Goal: Task Accomplishment & Management: Use online tool/utility

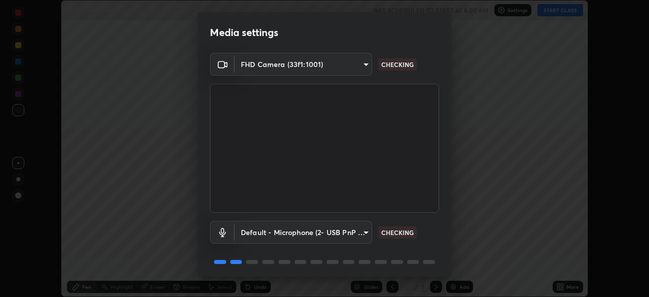
scroll to position [36, 0]
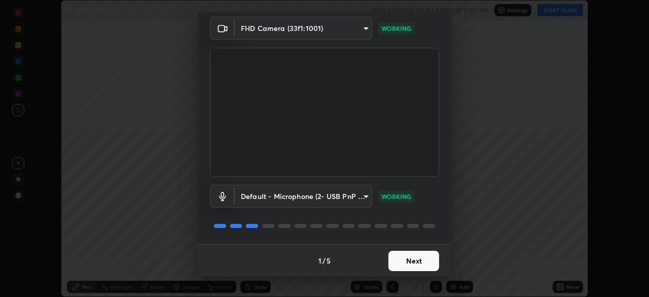
click at [414, 253] on button "Next" at bounding box center [413, 260] width 51 height 20
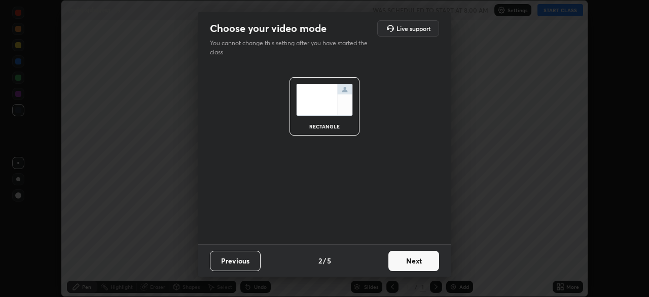
click at [419, 262] on button "Next" at bounding box center [413, 260] width 51 height 20
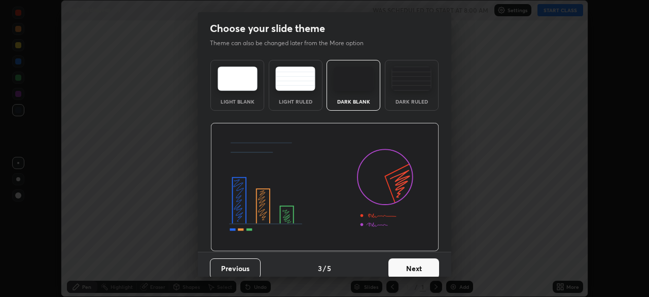
click at [415, 269] on button "Next" at bounding box center [413, 268] width 51 height 20
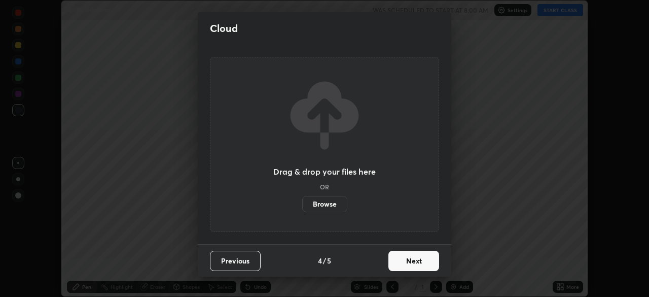
click at [417, 259] on button "Next" at bounding box center [413, 260] width 51 height 20
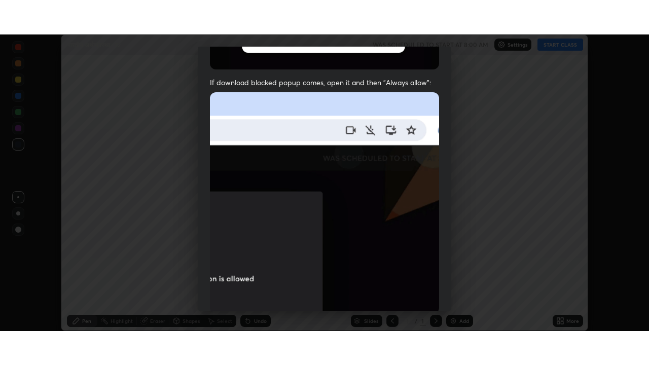
scroll to position [243, 0]
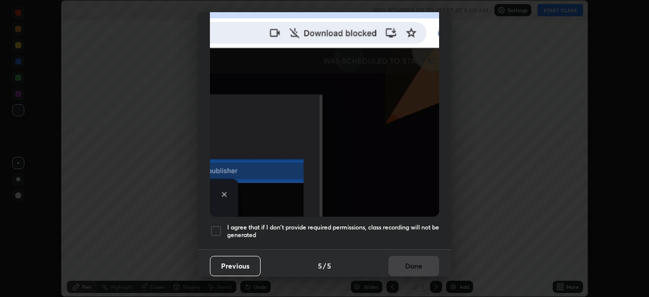
click at [219, 225] on div at bounding box center [216, 231] width 12 height 12
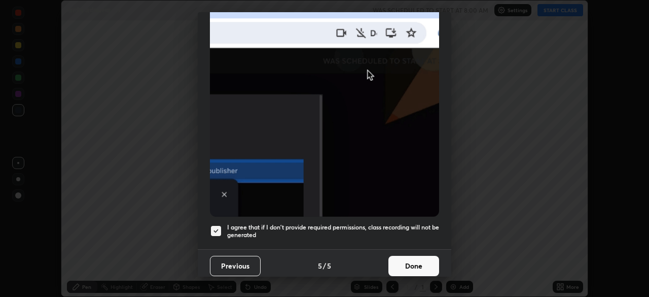
click at [412, 255] on button "Done" at bounding box center [413, 265] width 51 height 20
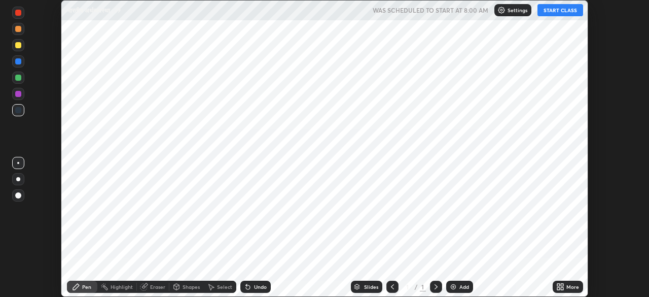
click at [564, 286] on div "More" at bounding box center [567, 286] width 30 height 12
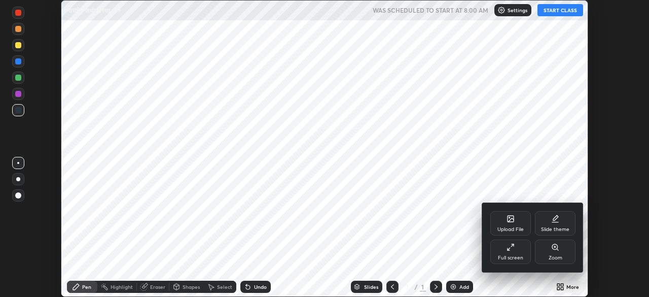
click at [510, 247] on icon at bounding box center [510, 247] width 8 height 8
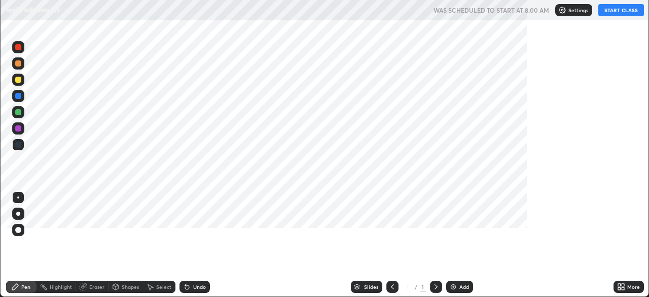
scroll to position [365, 649]
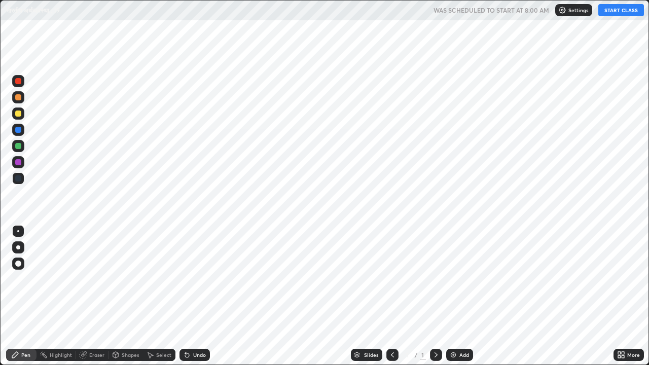
click at [460, 296] on div "Add" at bounding box center [464, 354] width 10 height 5
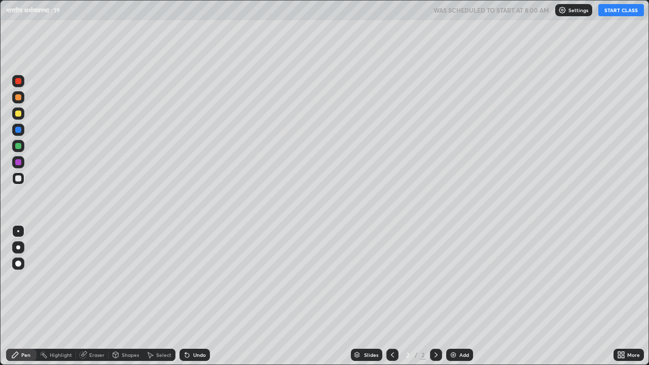
click at [612, 15] on button "START CLASS" at bounding box center [621, 10] width 46 height 12
click at [453, 296] on img at bounding box center [453, 355] width 8 height 8
click at [455, 296] on img at bounding box center [453, 355] width 8 height 8
click at [451, 296] on img at bounding box center [453, 355] width 8 height 8
click at [434, 296] on icon at bounding box center [436, 355] width 8 height 8
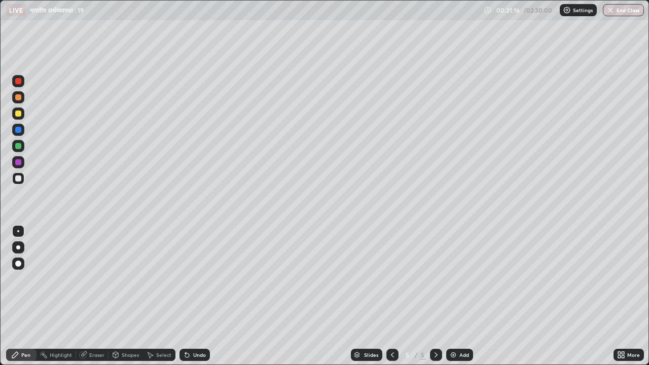
click at [391, 296] on icon at bounding box center [392, 355] width 8 height 8
click at [433, 296] on icon at bounding box center [436, 355] width 8 height 8
click at [452, 296] on img at bounding box center [453, 355] width 8 height 8
click at [391, 296] on icon at bounding box center [392, 355] width 8 height 8
click at [392, 296] on icon at bounding box center [392, 355] width 8 height 8
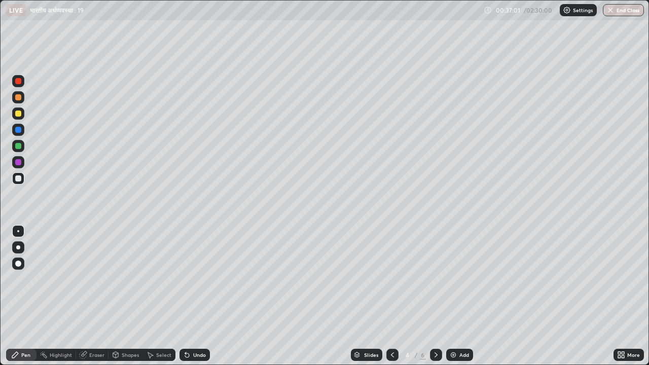
click at [434, 296] on icon at bounding box center [436, 355] width 8 height 8
click at [436, 296] on icon at bounding box center [436, 355] width 8 height 8
click at [451, 296] on img at bounding box center [453, 355] width 8 height 8
click at [436, 296] on icon at bounding box center [436, 355] width 8 height 8
click at [391, 296] on icon at bounding box center [392, 355] width 8 height 8
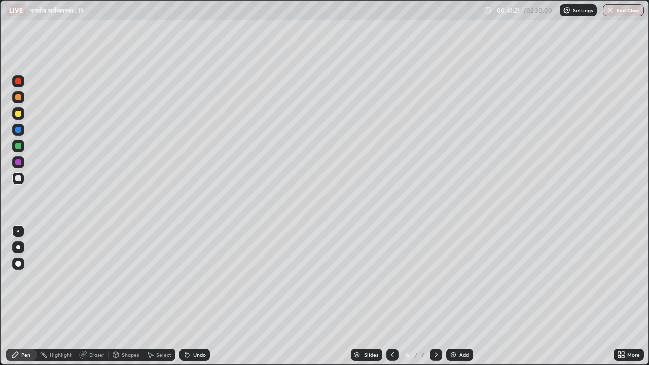
click at [95, 296] on div "Eraser" at bounding box center [96, 354] width 15 height 5
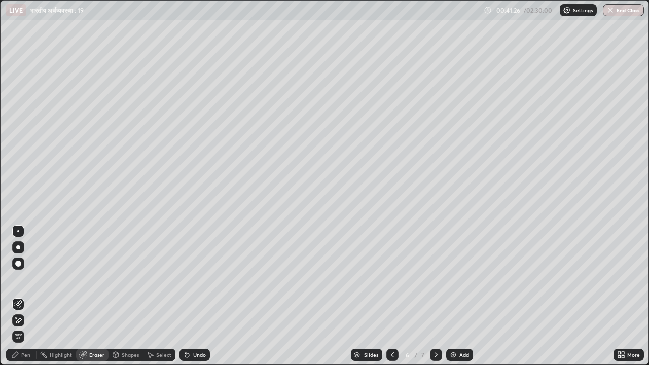
click at [29, 296] on div "Pen" at bounding box center [25, 354] width 9 height 5
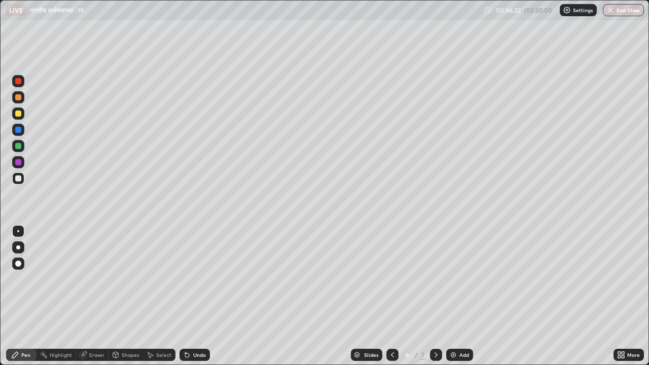
click at [391, 296] on icon at bounding box center [392, 355] width 8 height 8
click at [464, 296] on div "Add" at bounding box center [464, 354] width 10 height 5
click at [455, 296] on img at bounding box center [453, 355] width 8 height 8
click at [452, 296] on img at bounding box center [453, 355] width 8 height 8
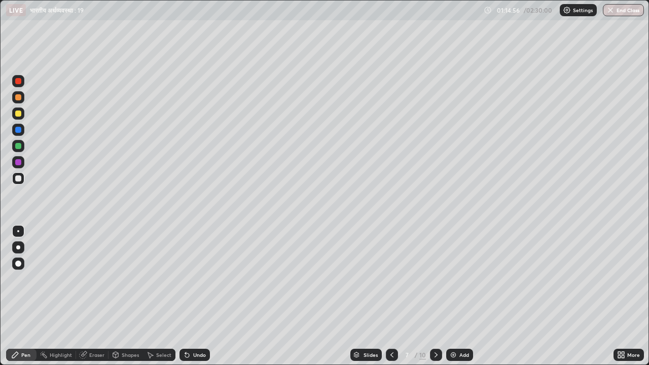
click at [455, 296] on img at bounding box center [453, 355] width 8 height 8
click at [391, 296] on icon at bounding box center [392, 355] width 8 height 8
click at [390, 296] on icon at bounding box center [392, 355] width 8 height 8
click at [391, 296] on div at bounding box center [392, 355] width 12 height 20
click at [451, 296] on img at bounding box center [453, 355] width 8 height 8
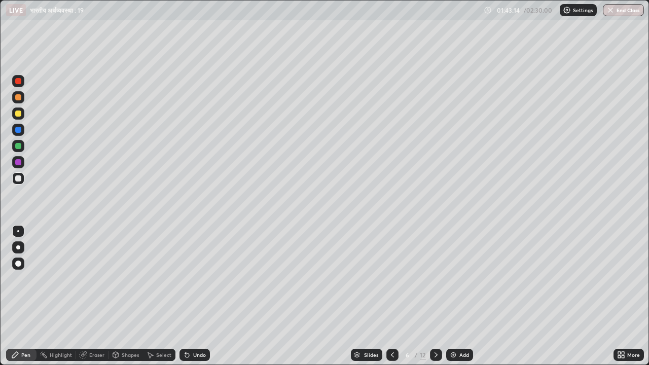
click at [391, 296] on icon at bounding box center [392, 355] width 8 height 8
click at [436, 296] on icon at bounding box center [436, 355] width 8 height 8
click at [391, 296] on icon at bounding box center [392, 355] width 8 height 8
click at [434, 296] on icon at bounding box center [435, 354] width 3 height 5
click at [453, 296] on img at bounding box center [453, 355] width 8 height 8
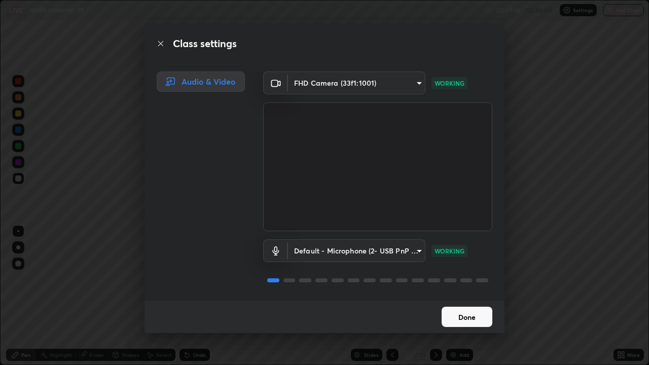
click at [473, 296] on button "Done" at bounding box center [466, 317] width 51 height 20
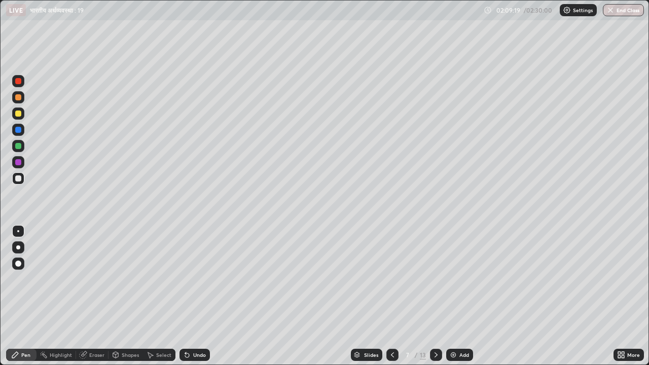
click at [390, 296] on icon at bounding box center [392, 355] width 8 height 8
click at [391, 296] on icon at bounding box center [392, 355] width 8 height 8
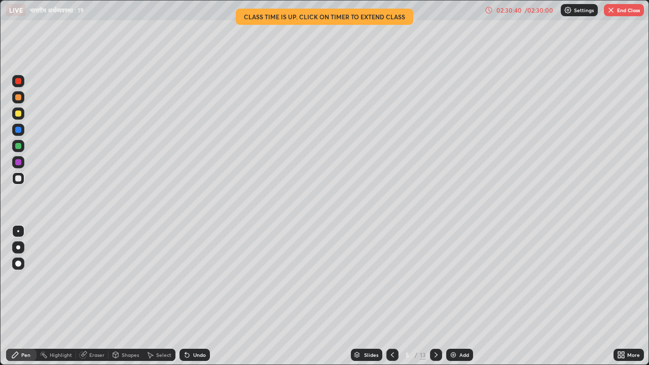
click at [620, 12] on button "End Class" at bounding box center [624, 10] width 40 height 12
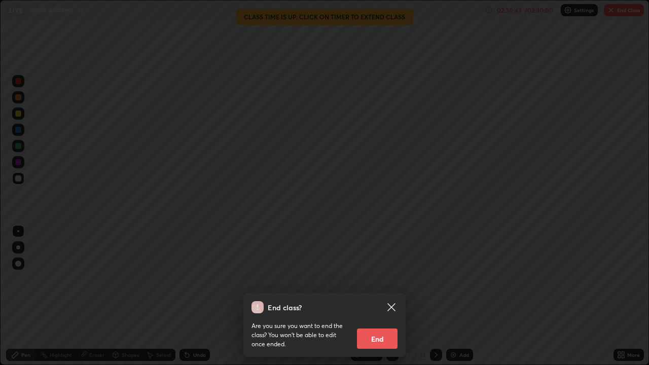
click at [375, 296] on button "End" at bounding box center [377, 338] width 41 height 20
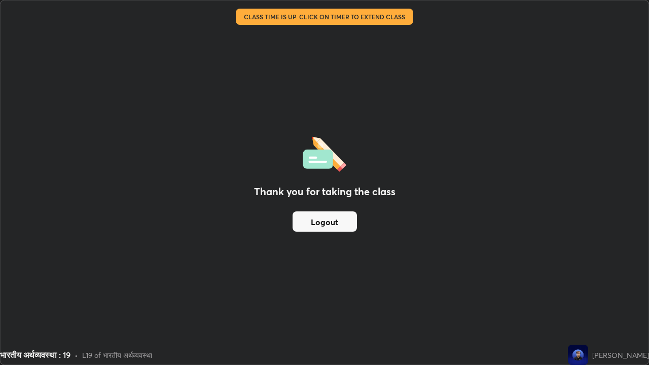
click at [348, 285] on div "Thank you for taking the class Logout" at bounding box center [325, 183] width 648 height 364
click at [533, 178] on div "Thank you for taking the class Logout" at bounding box center [325, 183] width 648 height 364
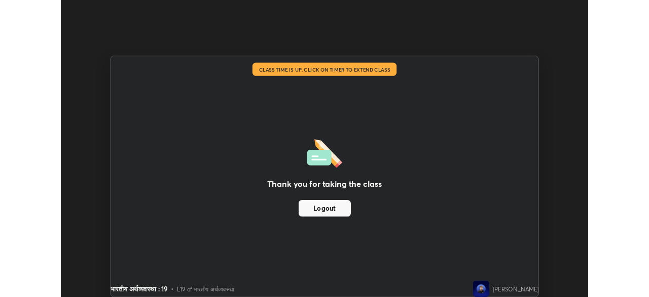
scroll to position [50390, 50037]
